Goal: Transaction & Acquisition: Purchase product/service

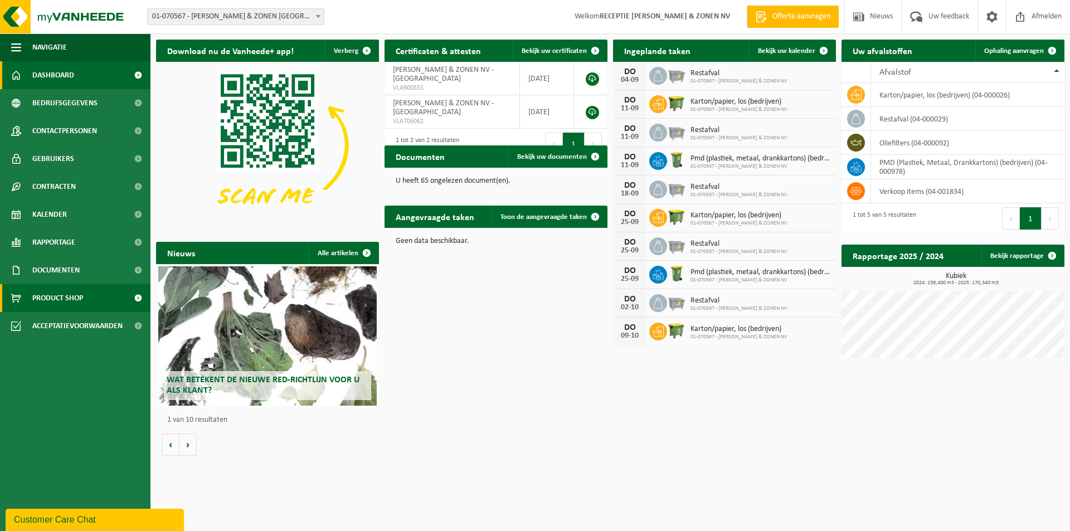
click at [67, 303] on span "Product Shop" at bounding box center [57, 298] width 51 height 28
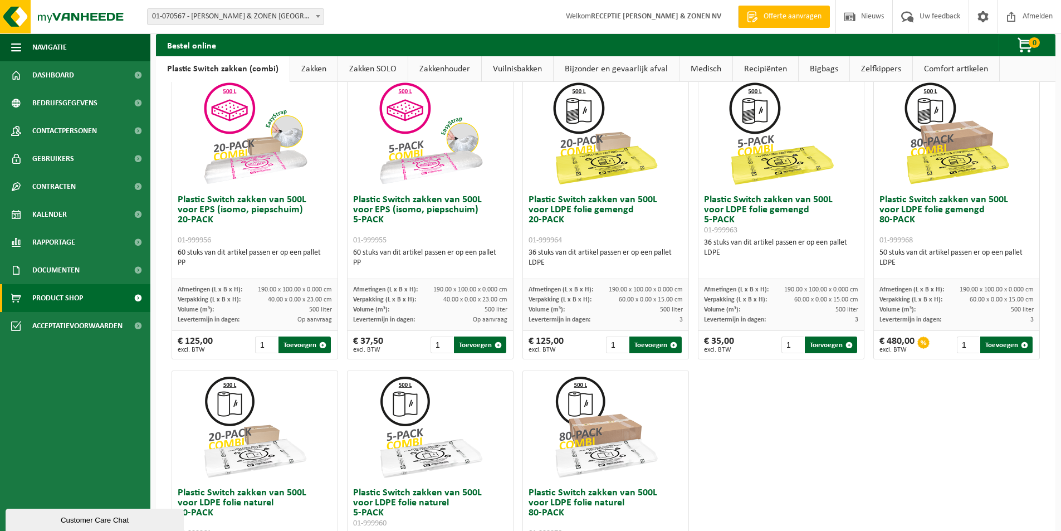
scroll to position [334, 0]
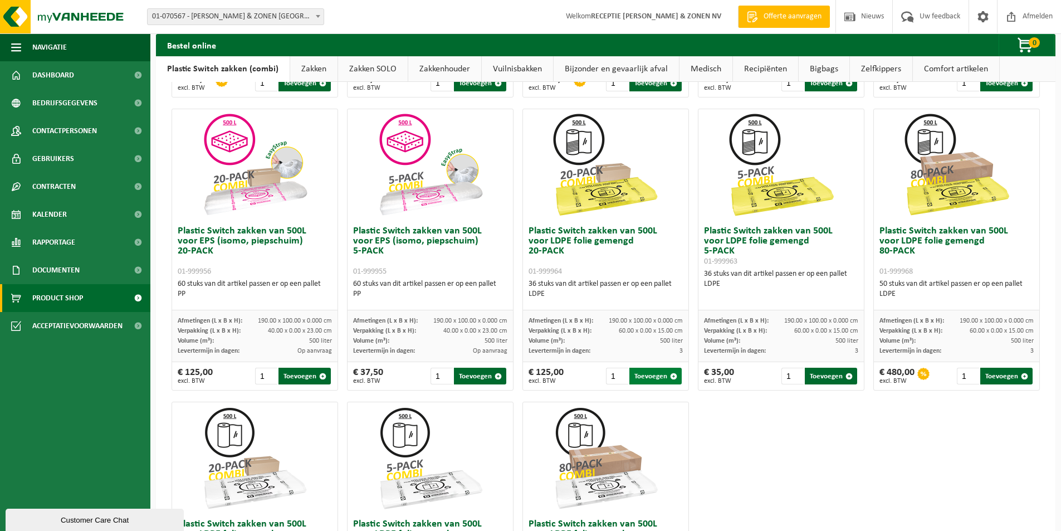
click at [670, 375] on span "button" at bounding box center [673, 376] width 7 height 7
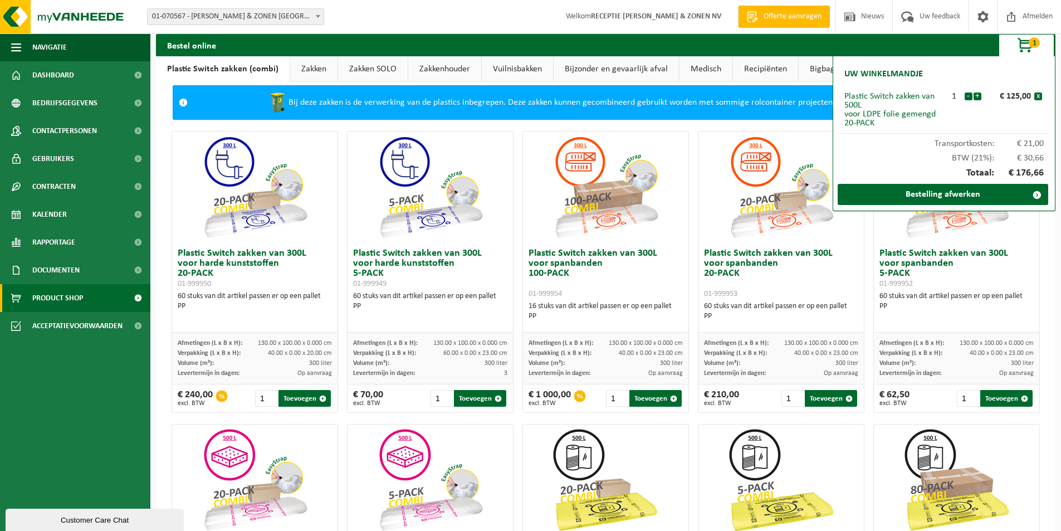
scroll to position [0, 0]
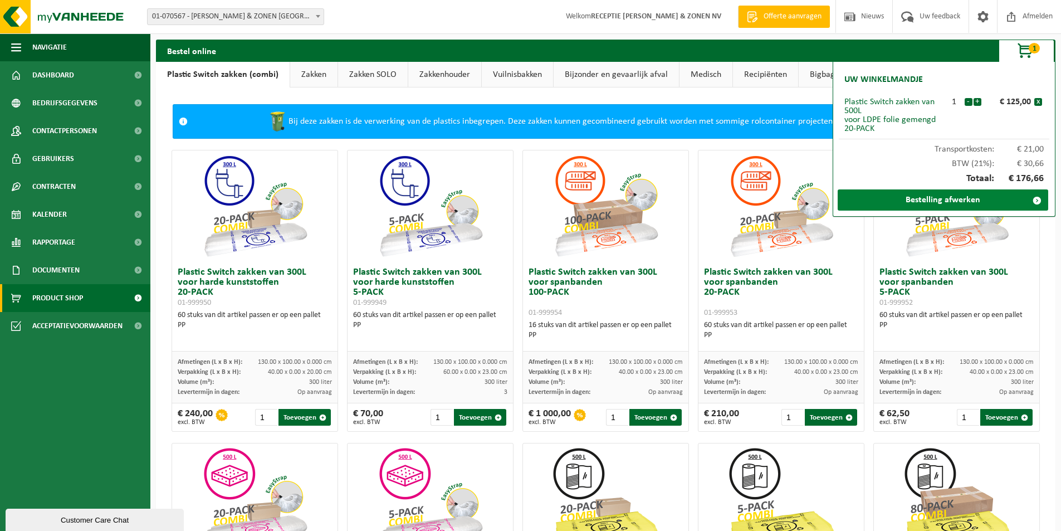
click at [958, 208] on link "Bestelling afwerken" at bounding box center [943, 199] width 211 height 21
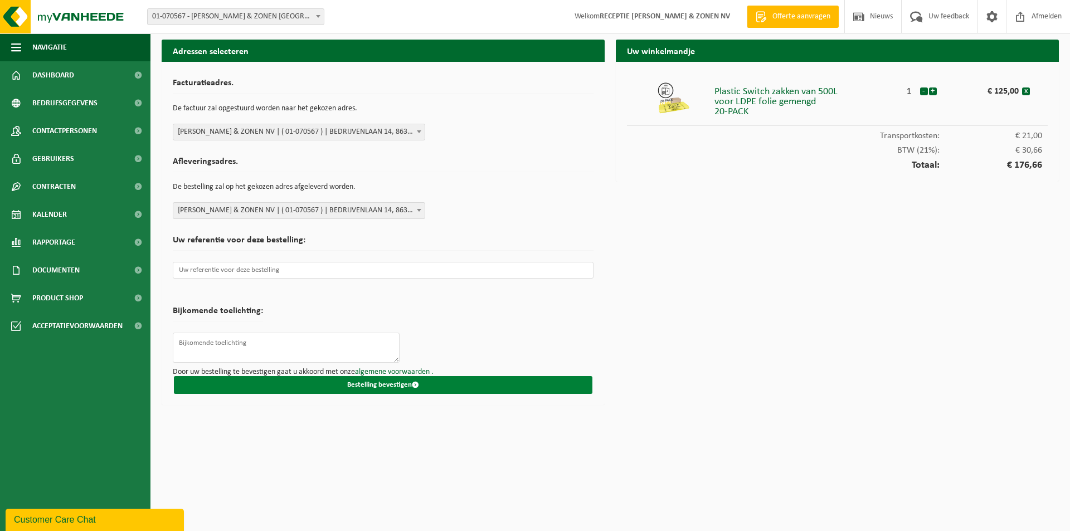
click at [415, 386] on span "submit" at bounding box center [415, 384] width 7 height 7
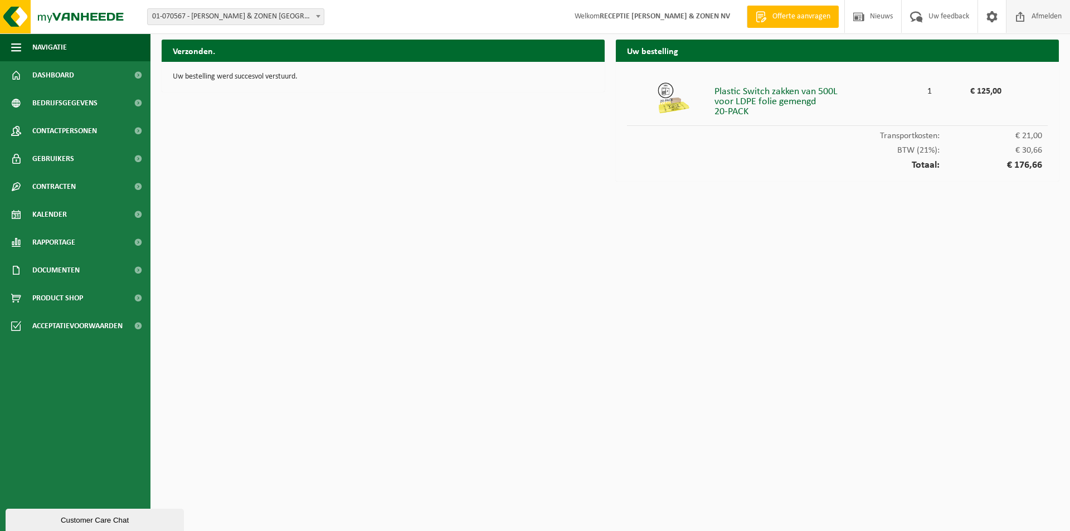
click at [1038, 17] on span "Afmelden" at bounding box center [1046, 16] width 36 height 33
